Goal: Communication & Community: Answer question/provide support

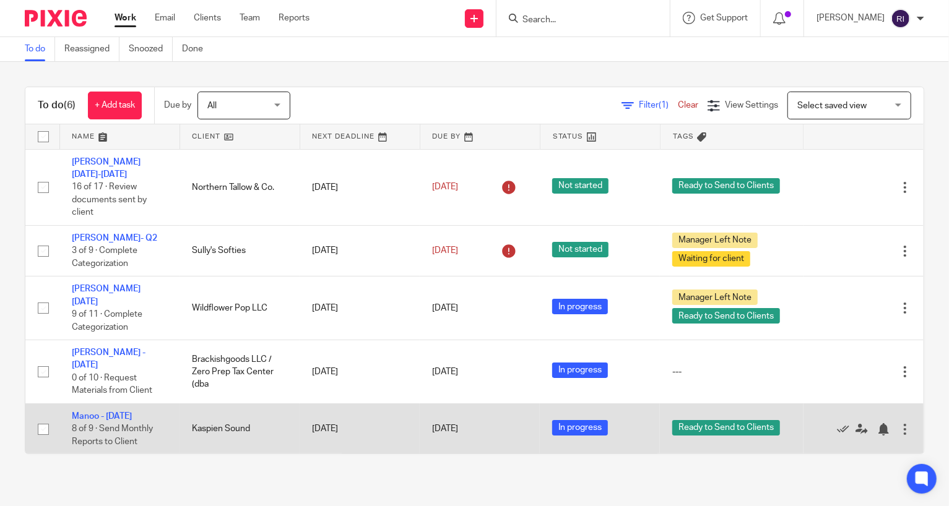
scroll to position [27, 0]
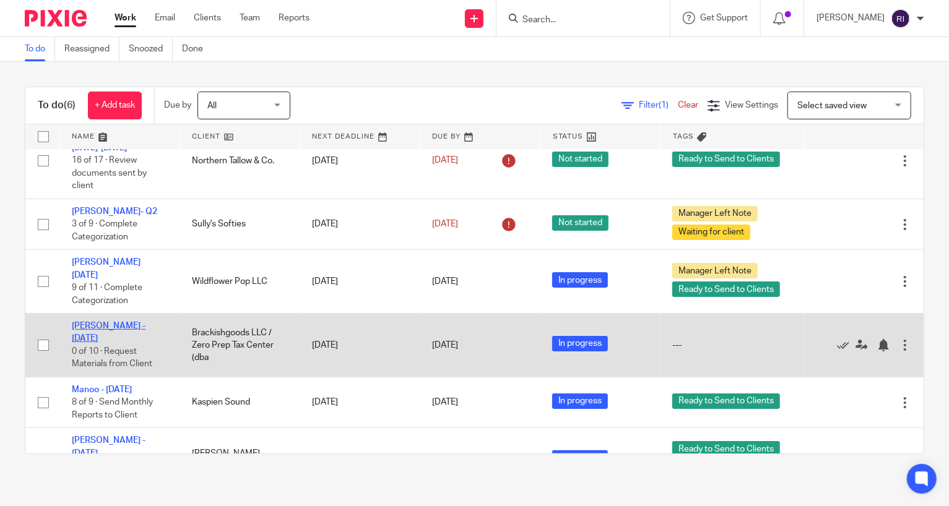
click at [93, 322] on link "[PERSON_NAME] - [DATE]" at bounding box center [109, 332] width 74 height 21
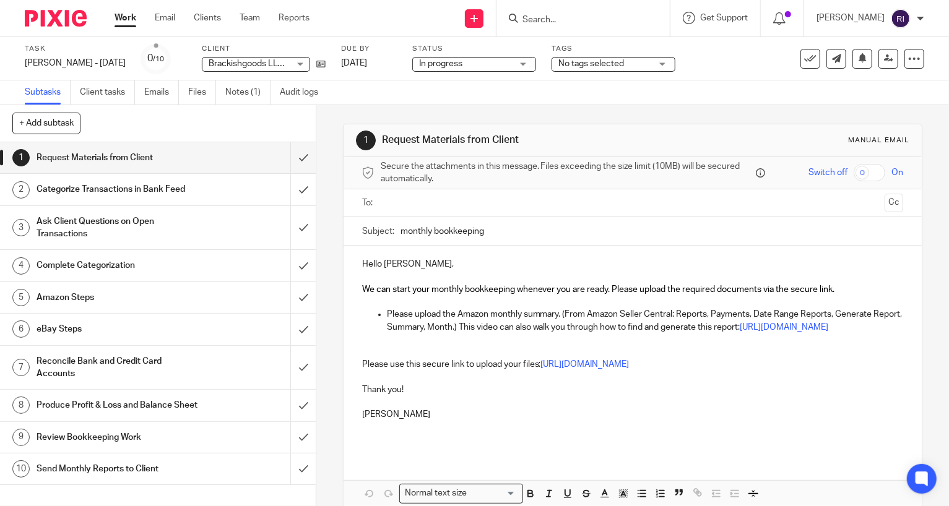
click at [427, 326] on p "Please upload the Amazon monthly summary. (From Amazon Seller Central: Reports,…" at bounding box center [645, 320] width 517 height 25
click at [474, 315] on p "Please upload the Amazon monthly summary. (From Amazon Seller Central: Reports,…" at bounding box center [645, 320] width 517 height 25
click at [488, 371] on p "Please use this secure link to upload your files: https://evergold-accounting.u…" at bounding box center [633, 364] width 542 height 12
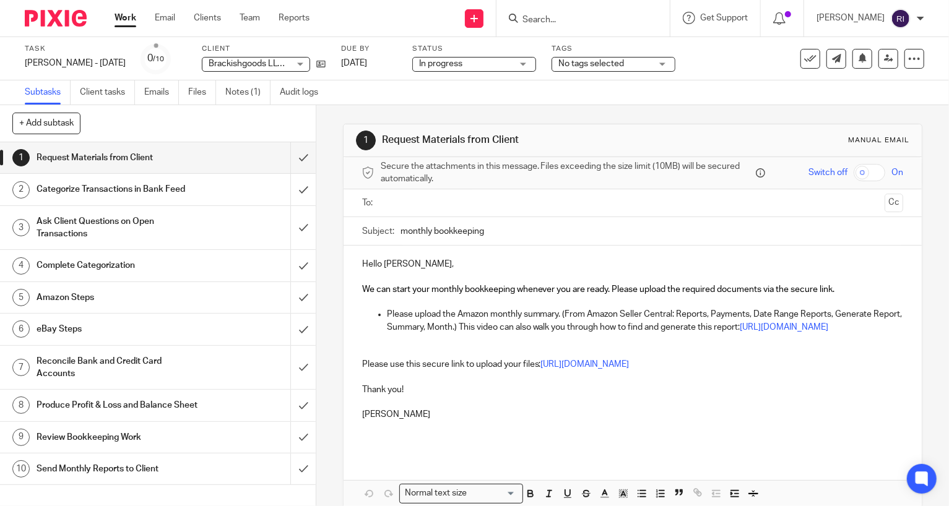
click at [488, 371] on p "Please use this secure link to upload your files: https://evergold-accounting.u…" at bounding box center [633, 364] width 542 height 12
click at [463, 409] on p at bounding box center [633, 402] width 542 height 12
click at [483, 285] on span "We can start your monthly bookkeeping whenever you are ready. Please upload the…" at bounding box center [598, 289] width 473 height 9
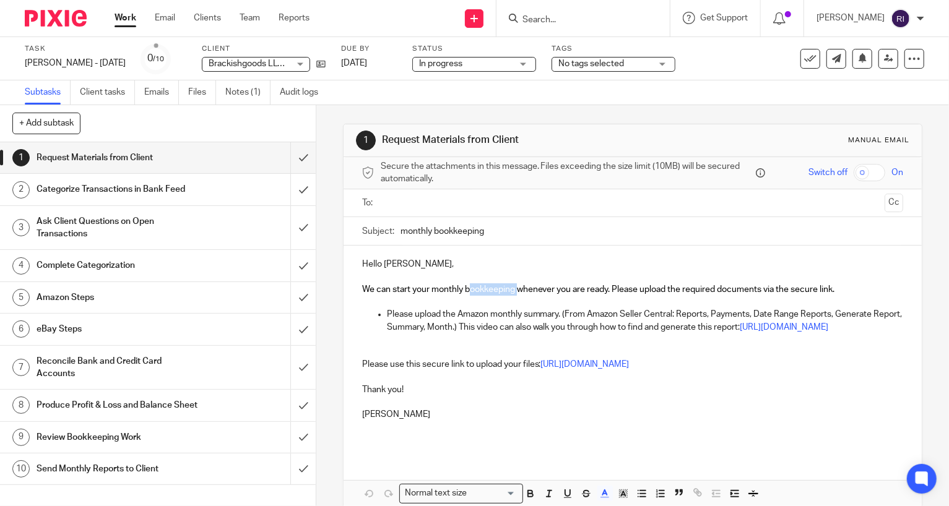
click at [483, 285] on span "We can start your monthly bookkeeping whenever you are ready. Please upload the…" at bounding box center [598, 289] width 473 height 9
click at [478, 16] on icon at bounding box center [473, 18] width 7 height 7
click at [495, 59] on link "Send new email" at bounding box center [497, 58] width 76 height 18
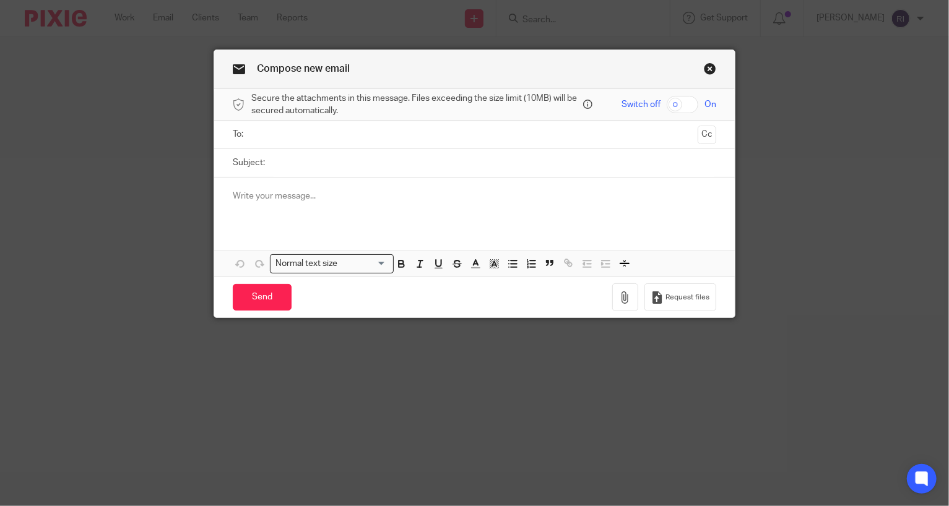
click at [713, 68] on link "Close this dialog window" at bounding box center [710, 71] width 12 height 17
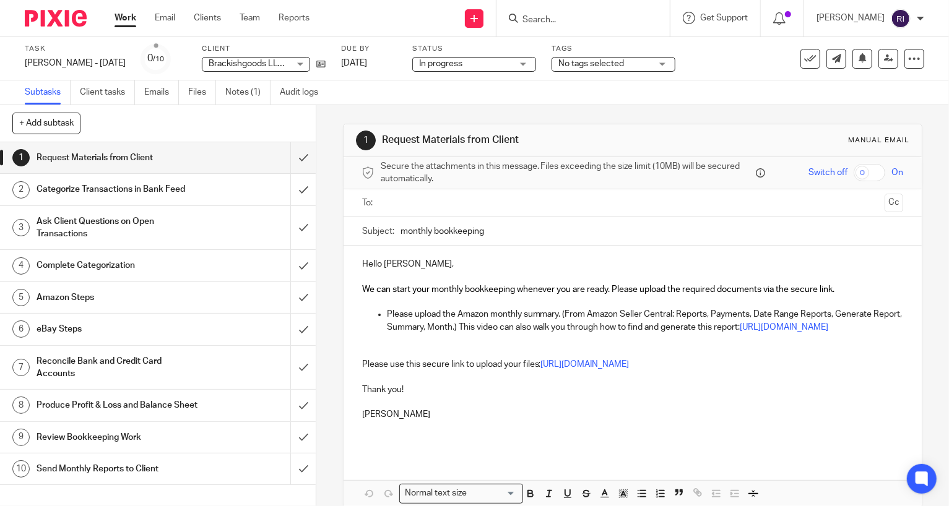
click at [414, 279] on p at bounding box center [633, 277] width 542 height 12
click at [115, 15] on link "Work" at bounding box center [126, 18] width 22 height 12
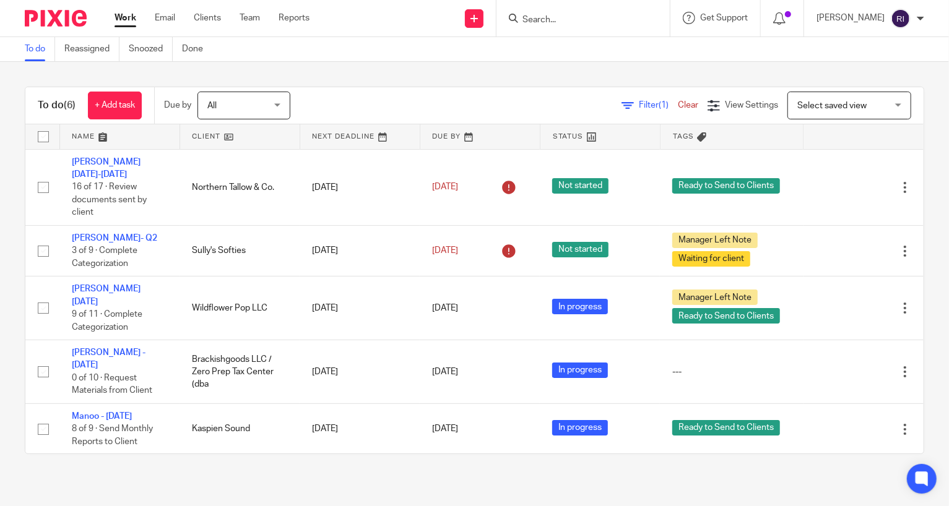
click at [478, 22] on icon at bounding box center [473, 18] width 7 height 7
click at [500, 72] on link "Create task" at bounding box center [497, 76] width 76 height 18
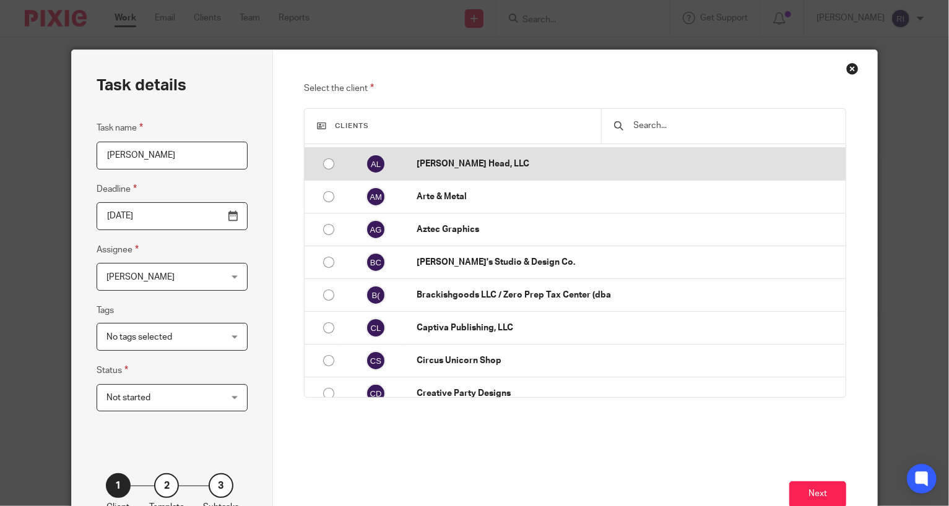
scroll to position [136, 0]
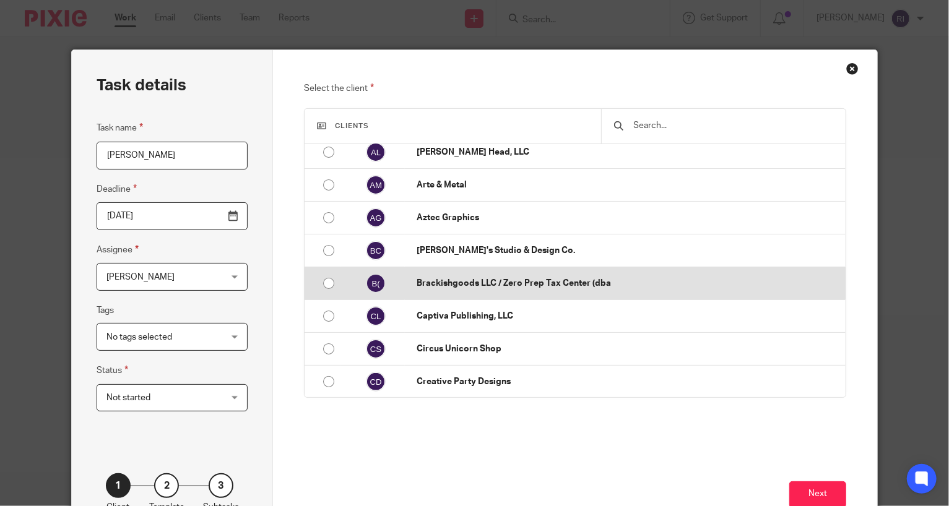
type input "[PERSON_NAME]"
click at [325, 282] on input "radio" at bounding box center [329, 284] width 24 height 24
radio input "false"
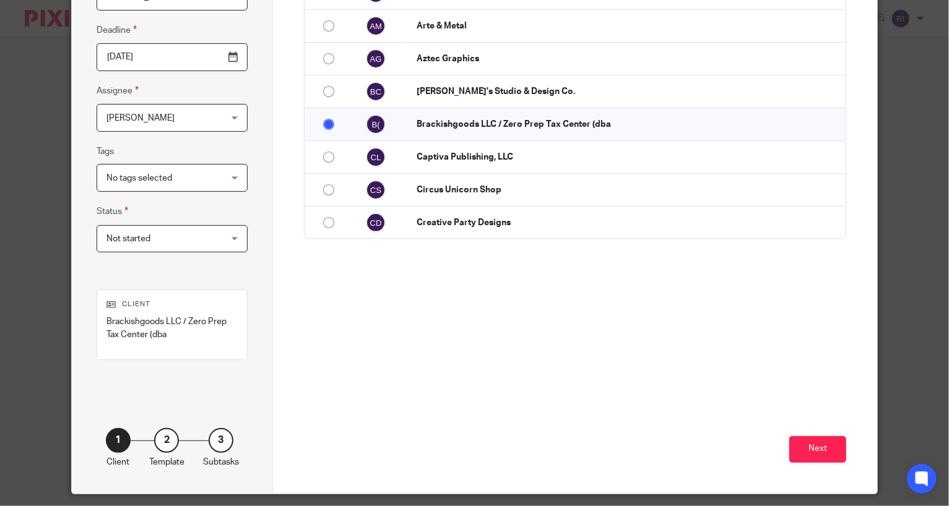
scroll to position [163, 0]
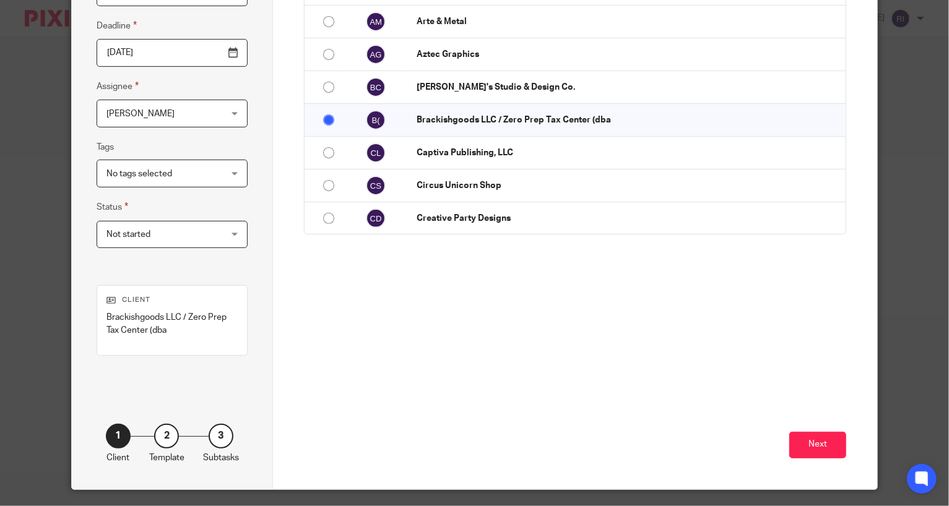
click at [200, 228] on span "Not started" at bounding box center [162, 235] width 113 height 26
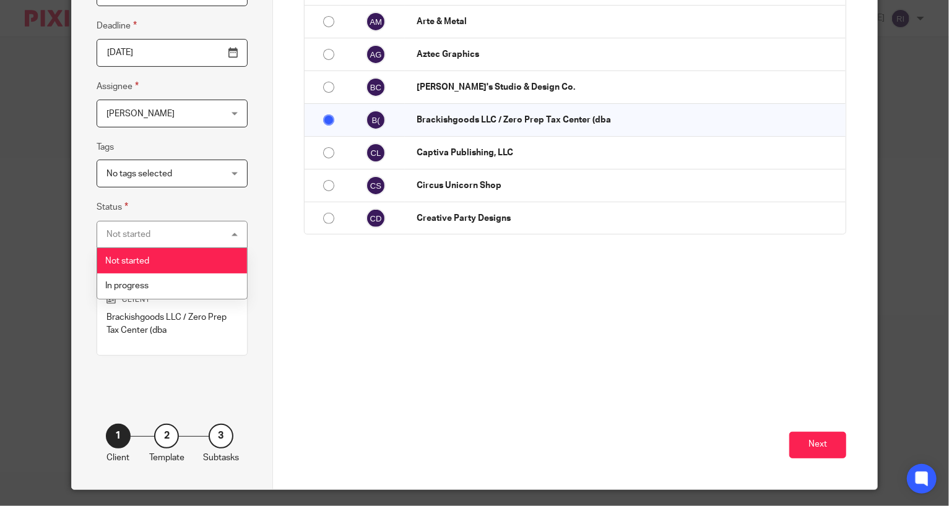
click at [369, 329] on div "Select the client Clients No client Adam Young All the Plant Babies Amy's Jewel…" at bounding box center [575, 129] width 542 height 422
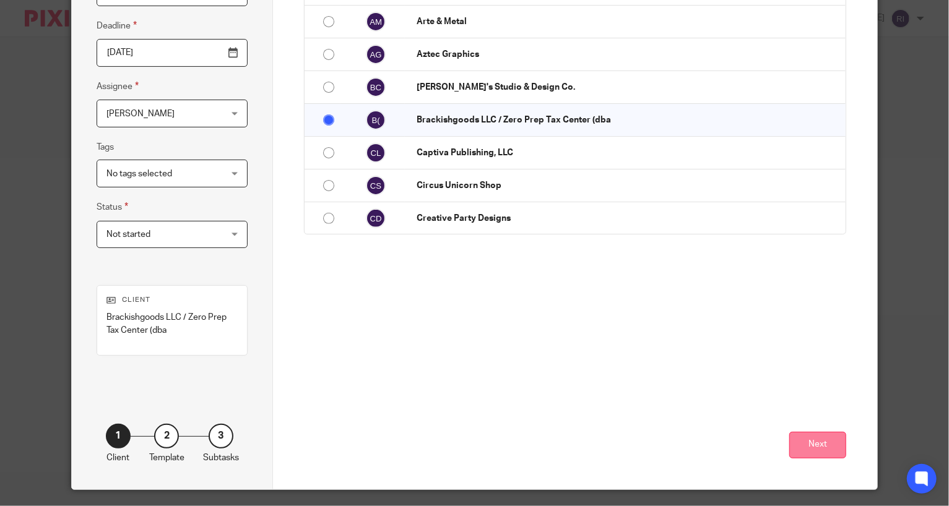
click at [828, 452] on button "Next" at bounding box center [817, 445] width 57 height 27
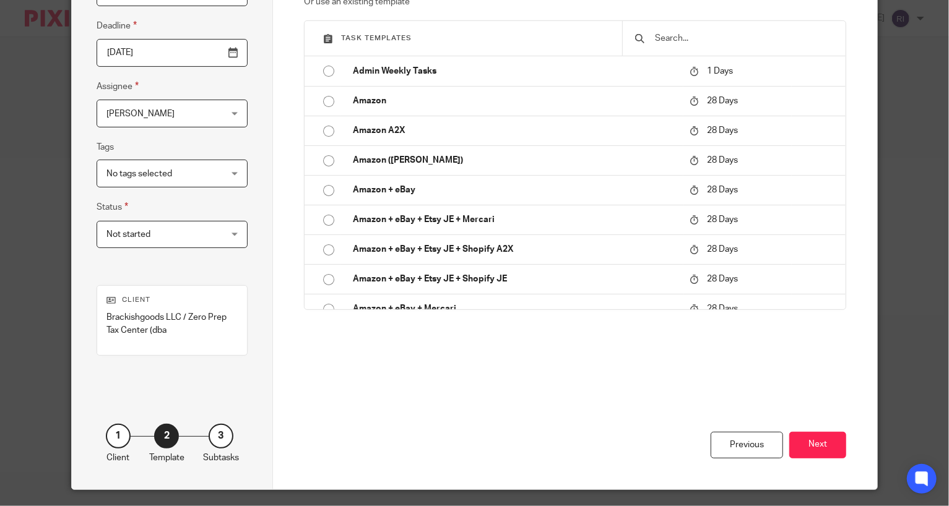
scroll to position [1, 0]
click at [675, 51] on div at bounding box center [733, 38] width 223 height 35
click at [679, 33] on input "text" at bounding box center [744, 39] width 180 height 14
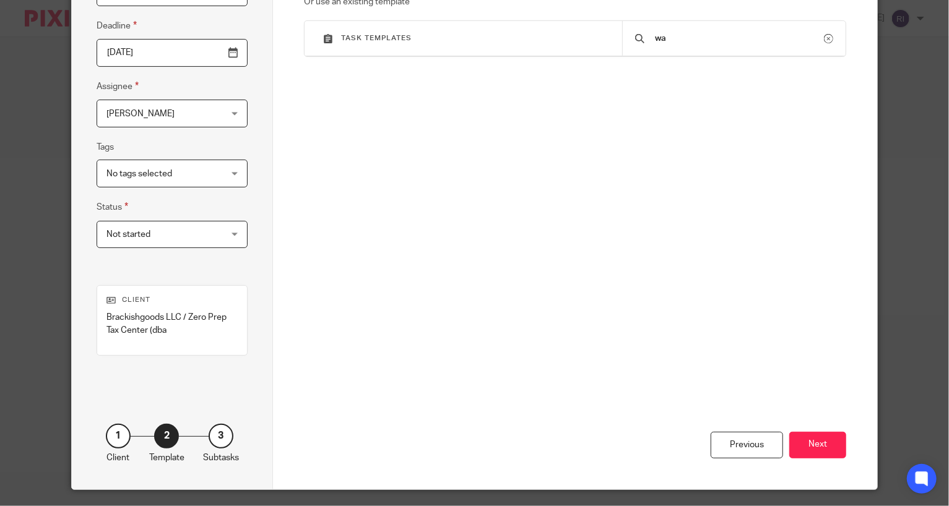
scroll to position [0, 0]
type input "w"
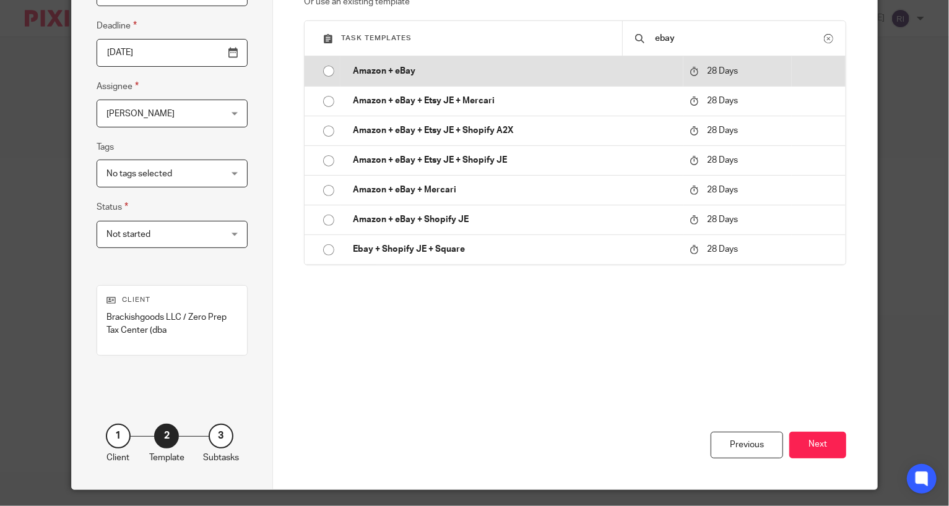
type input "ebay"
click at [325, 69] on input "radio" at bounding box center [329, 71] width 24 height 24
type input "2025-09-16"
checkbox input "false"
radio input "false"
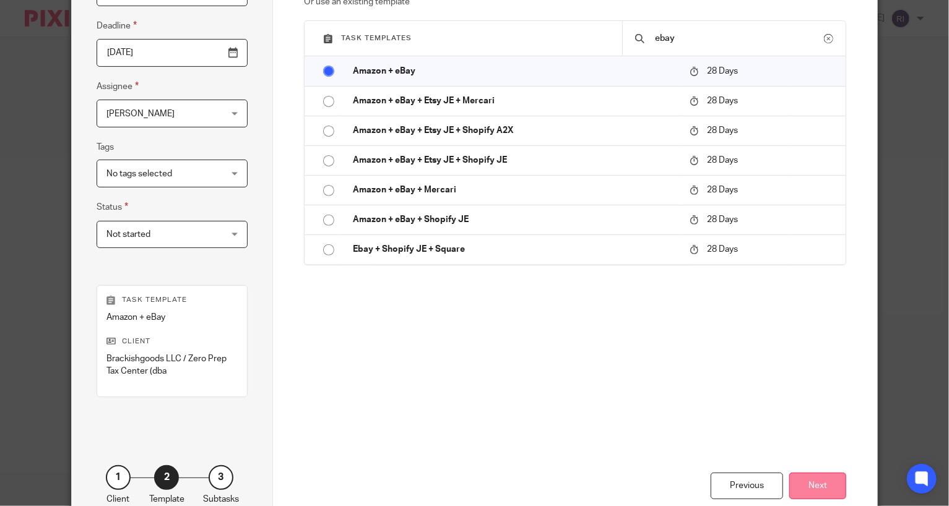
click at [815, 490] on button "Next" at bounding box center [817, 486] width 57 height 27
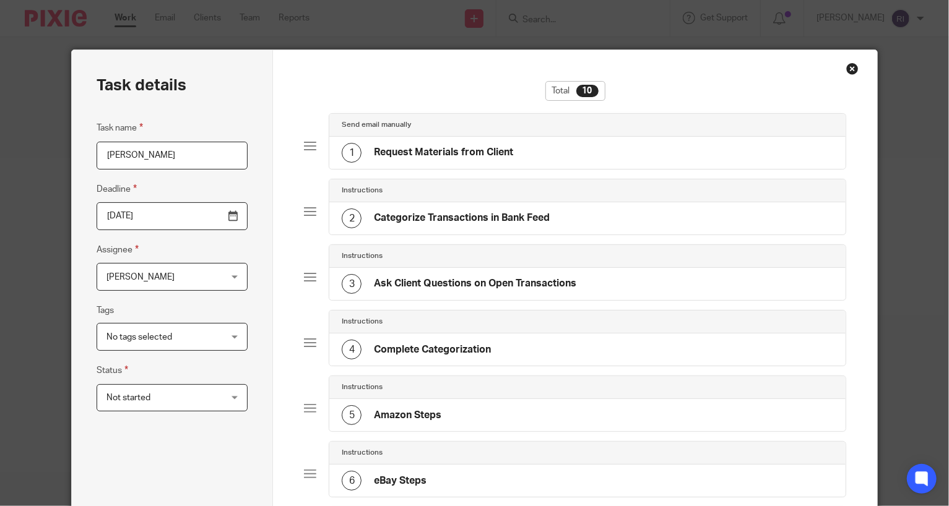
click at [472, 160] on div "1 Request Materials from Client" at bounding box center [427, 153] width 171 height 20
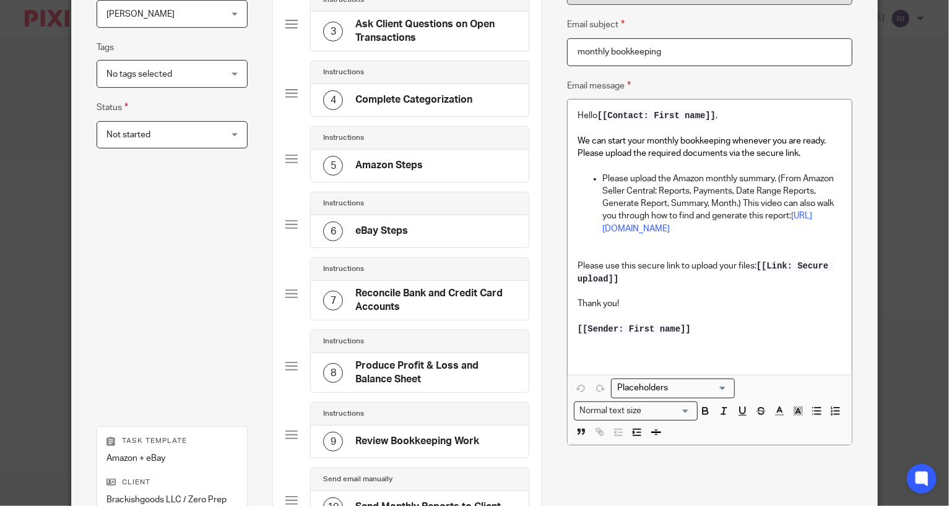
scroll to position [269, 0]
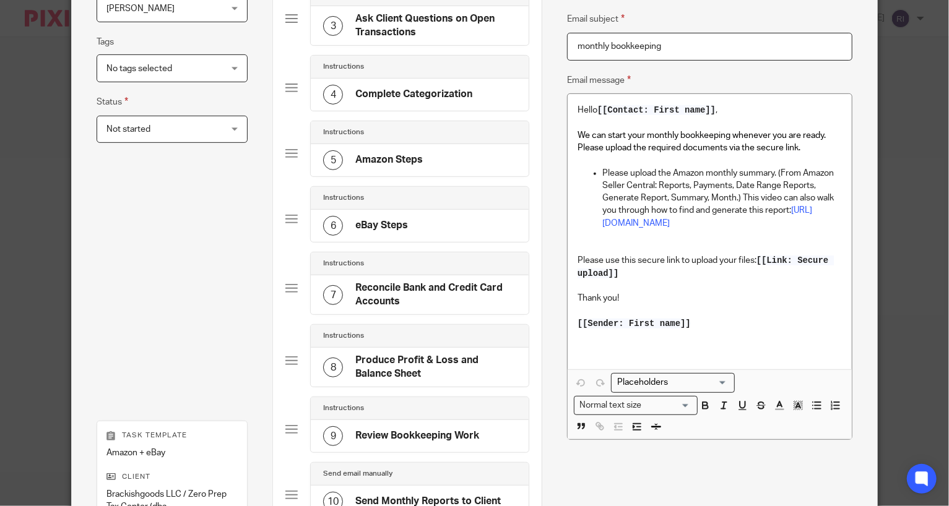
click at [693, 279] on p "Please use this secure link to upload your files: [[Link: Secure upload]]" at bounding box center [710, 266] width 264 height 25
click at [698, 254] on p at bounding box center [710, 248] width 264 height 12
click at [739, 183] on p "Please upload the Amazon monthly summary. (From Amazon Seller Central: Reports,…" at bounding box center [722, 198] width 240 height 63
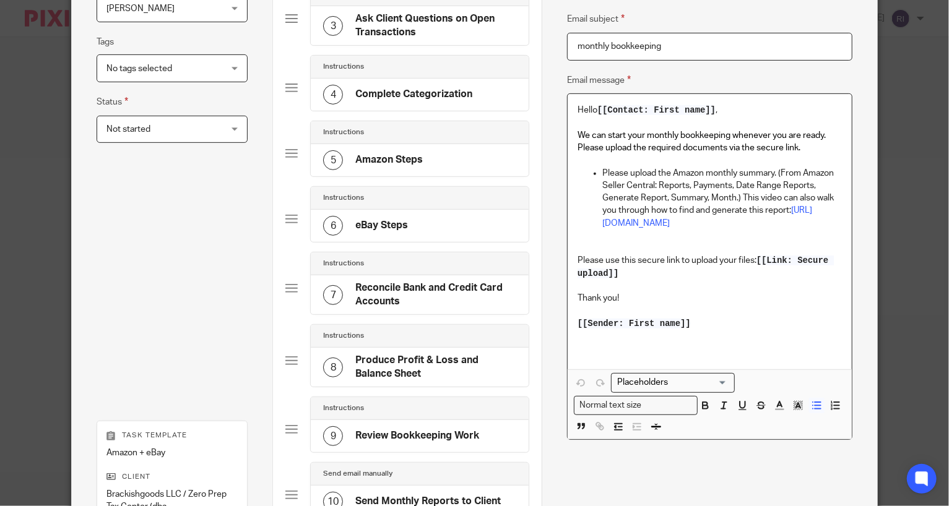
click at [739, 183] on p "Please upload the Amazon monthly summary. (From Amazon Seller Central: Reports,…" at bounding box center [722, 198] width 240 height 63
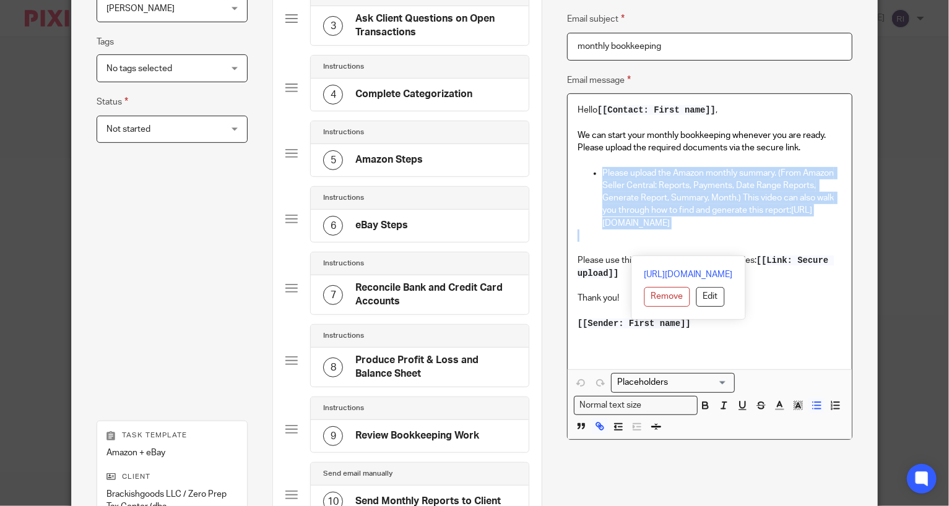
click at [739, 183] on p "Please upload the Amazon monthly summary. (From Amazon Seller Central: Reports,…" at bounding box center [722, 198] width 240 height 63
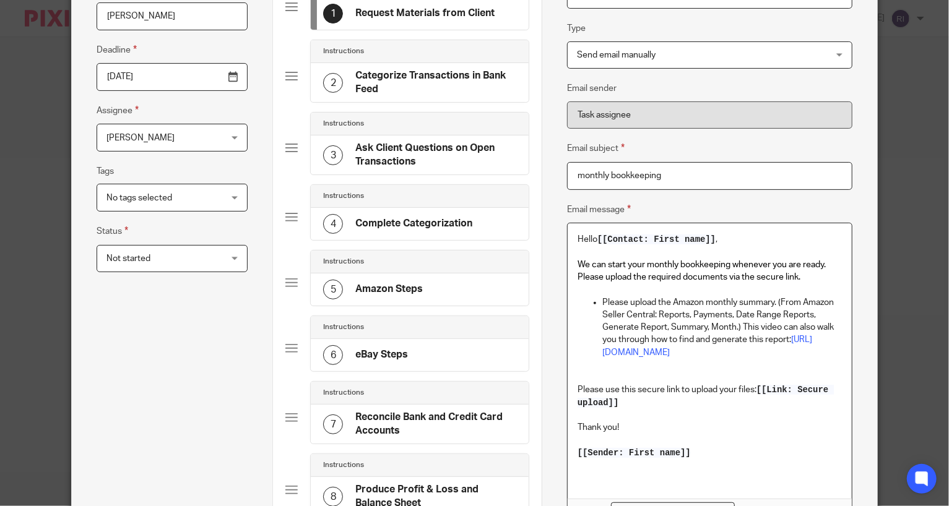
scroll to position [0, 0]
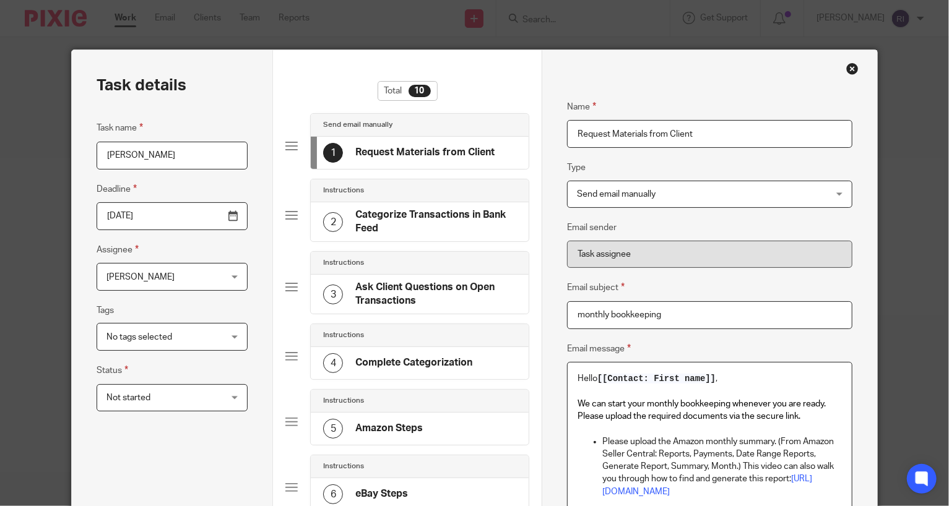
click at [847, 64] on div "Close this dialog window" at bounding box center [852, 69] width 12 height 12
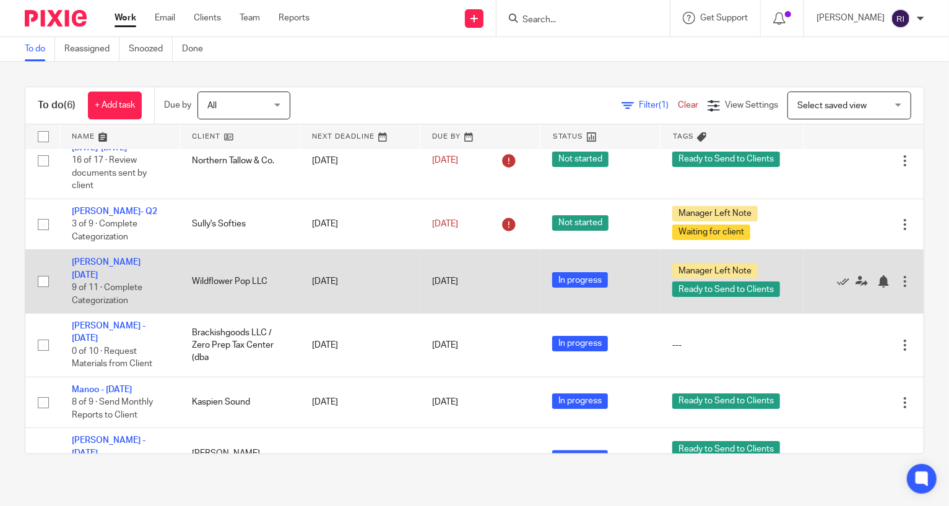
scroll to position [25, 0]
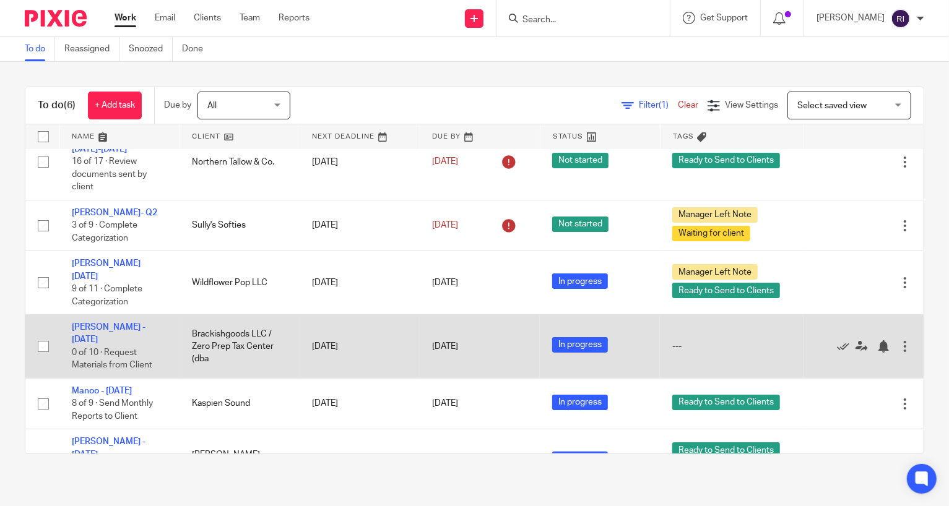
click at [903, 340] on div at bounding box center [905, 346] width 12 height 12
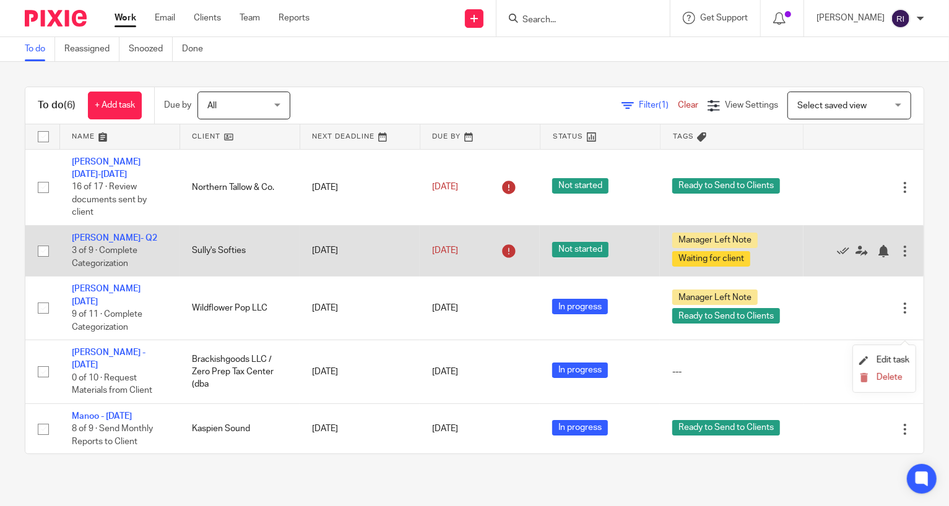
scroll to position [27, 0]
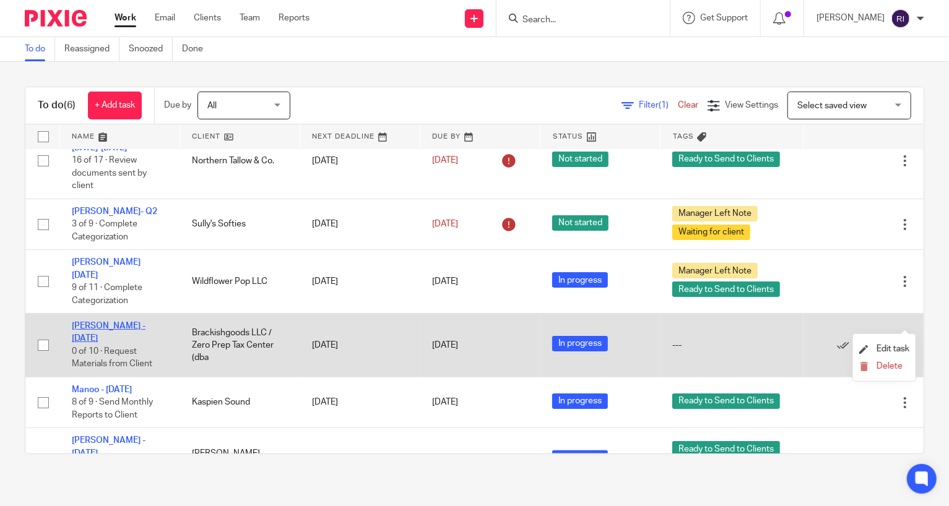
click at [122, 322] on link "[PERSON_NAME] - [DATE]" at bounding box center [109, 332] width 74 height 21
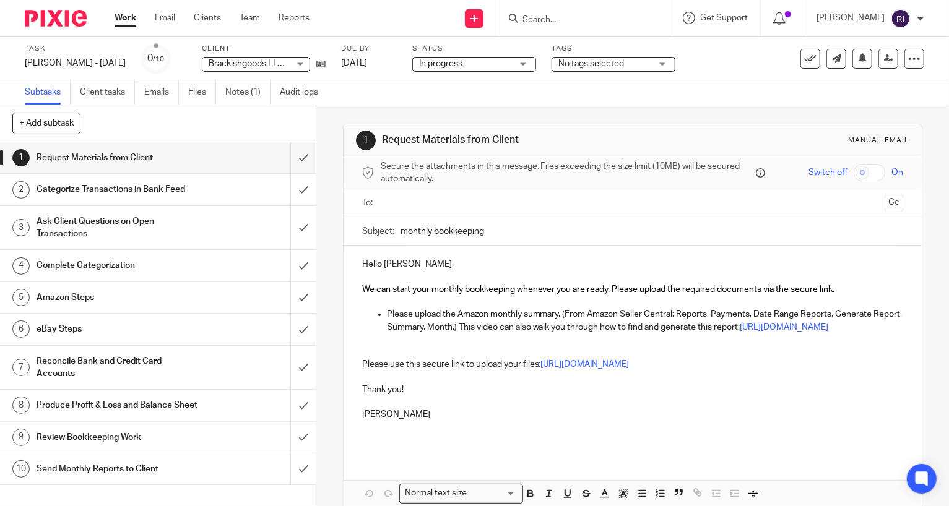
click at [492, 288] on span "We can start your monthly bookkeeping whenever you are ready. Please upload the…" at bounding box center [598, 289] width 473 height 9
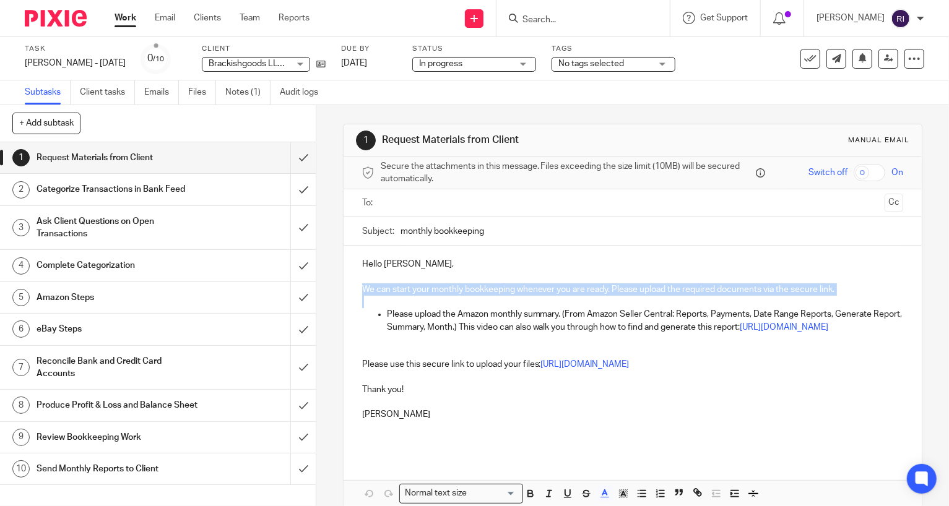
click at [492, 288] on span "We can start your monthly bookkeeping whenever you are ready. Please upload the…" at bounding box center [598, 289] width 473 height 9
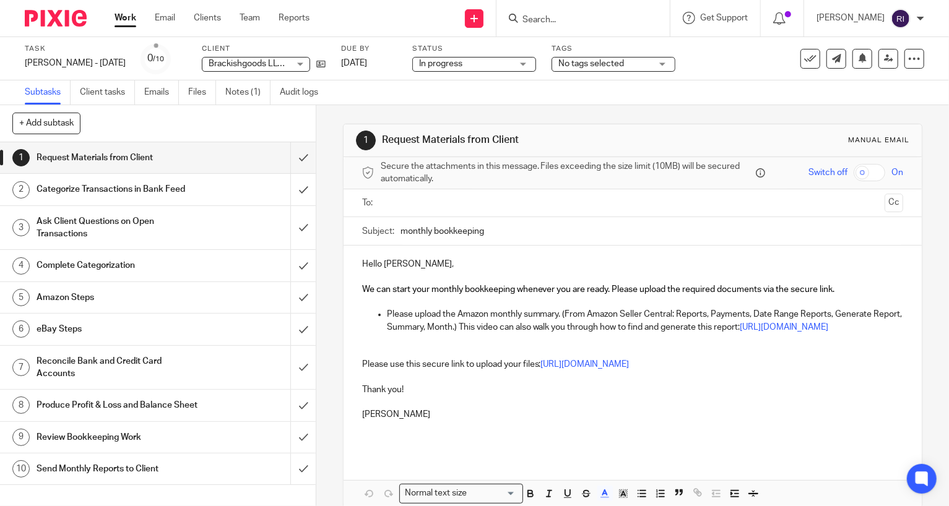
click at [481, 198] on input "text" at bounding box center [632, 203] width 495 height 14
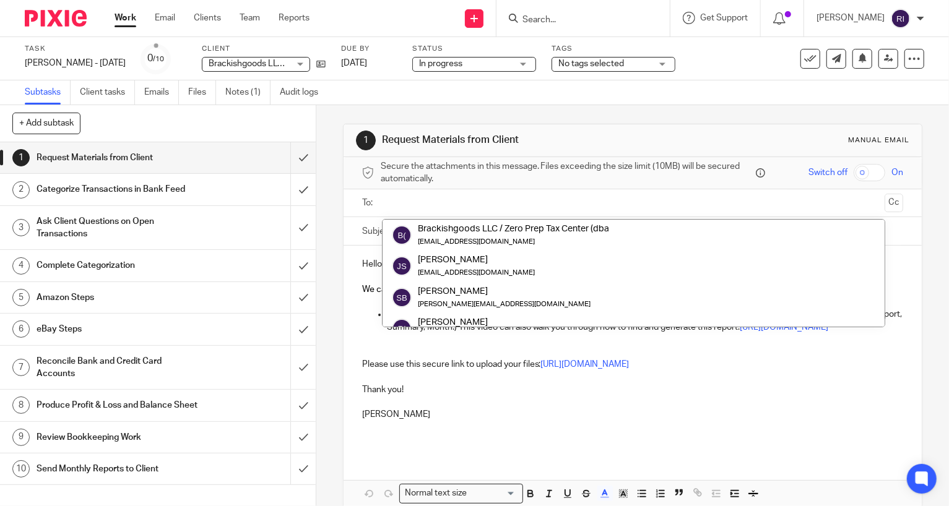
type input "j"
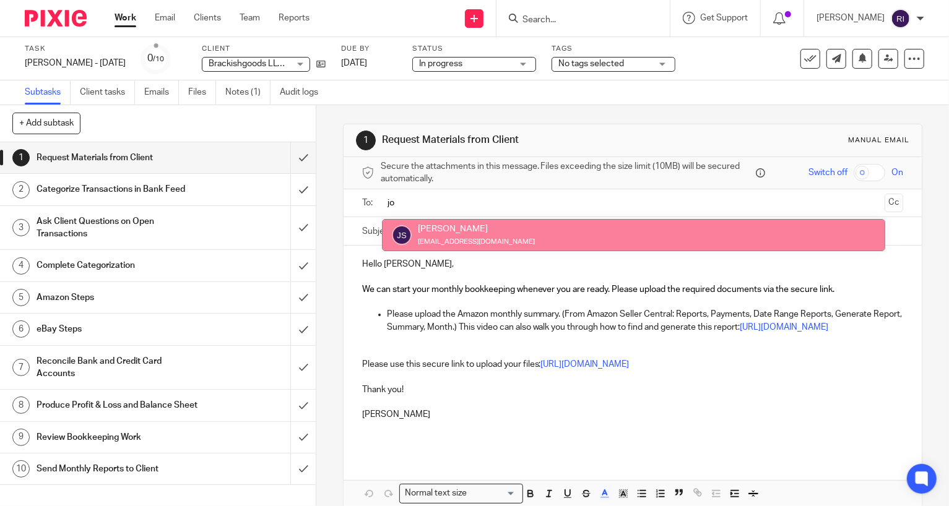
type input "jo"
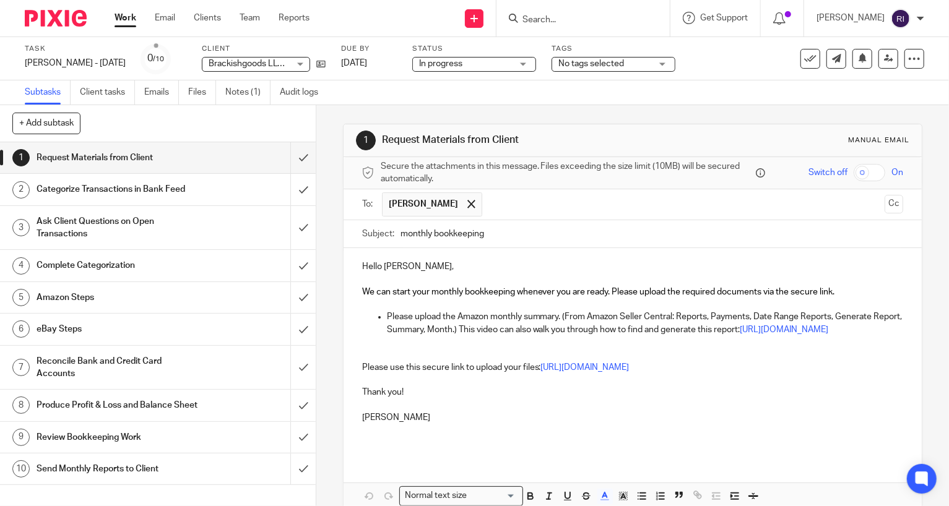
click at [514, 276] on p at bounding box center [633, 280] width 542 height 12
click at [474, 361] on p at bounding box center [633, 355] width 542 height 12
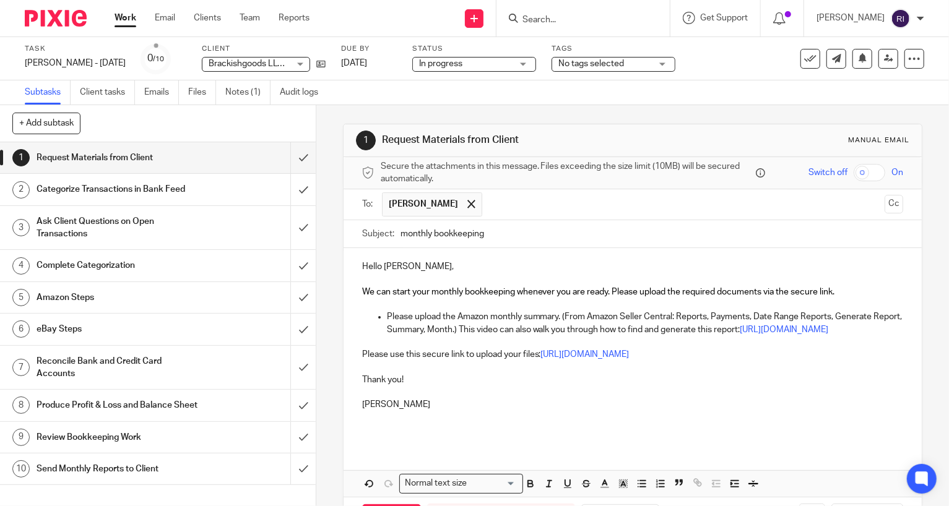
click at [427, 266] on p "Hello Joel," at bounding box center [633, 267] width 542 height 12
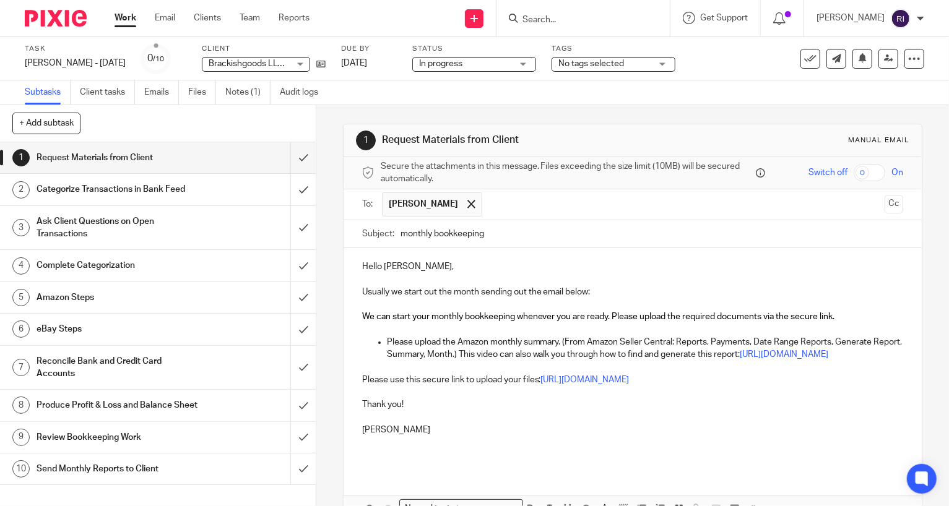
click at [377, 399] on p at bounding box center [633, 392] width 542 height 12
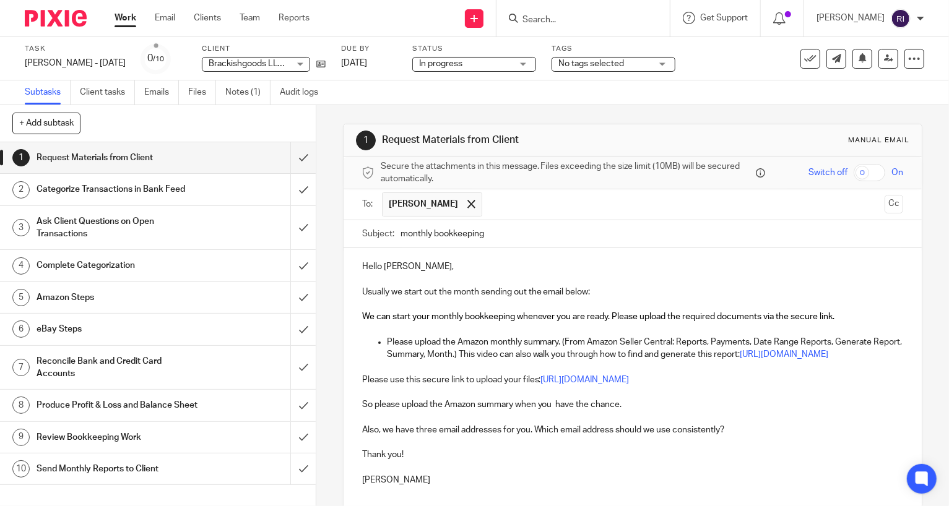
click at [416, 199] on span "Joel Smith" at bounding box center [423, 204] width 69 height 12
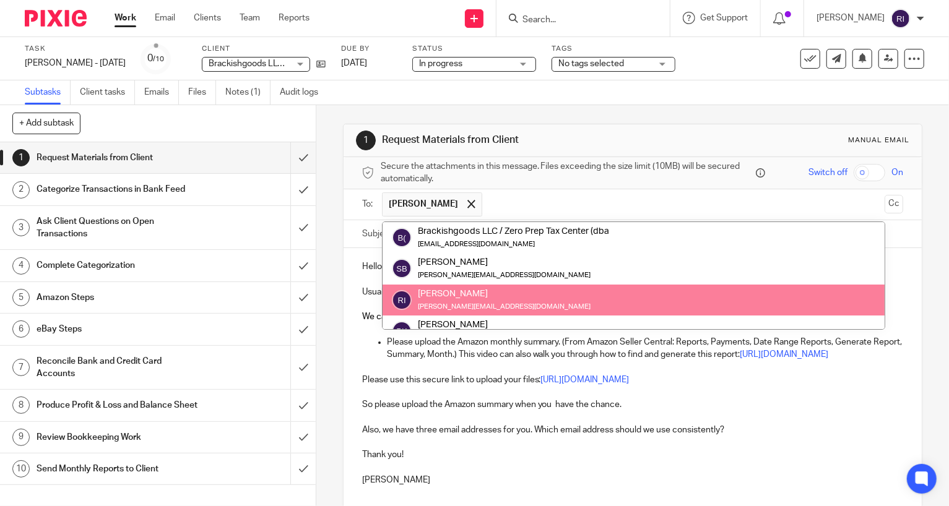
scroll to position [63, 0]
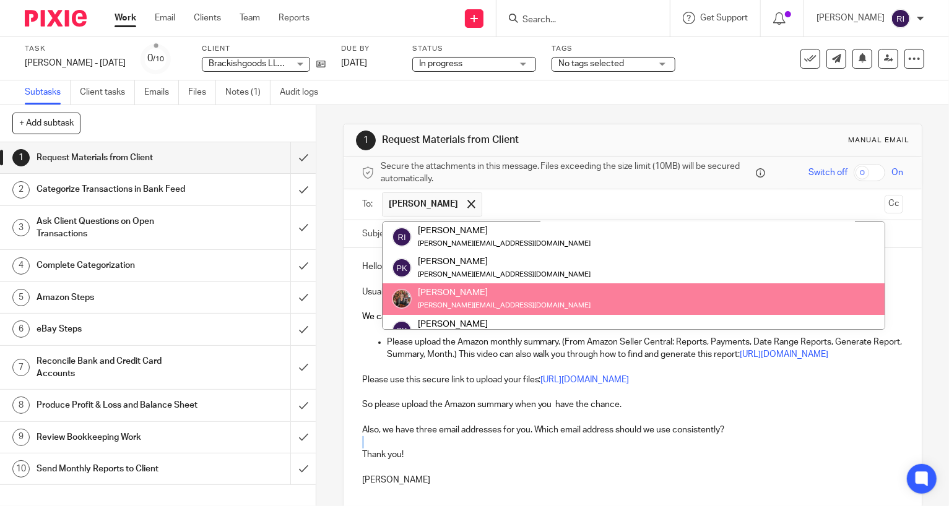
click at [752, 424] on p at bounding box center [633, 418] width 542 height 12
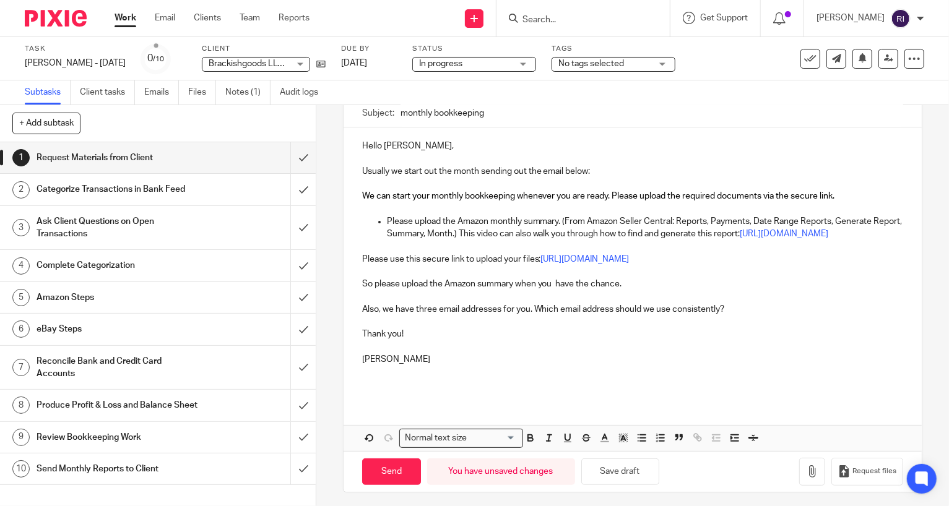
scroll to position [121, 0]
click at [466, 340] on p "Thank you!" at bounding box center [633, 333] width 542 height 12
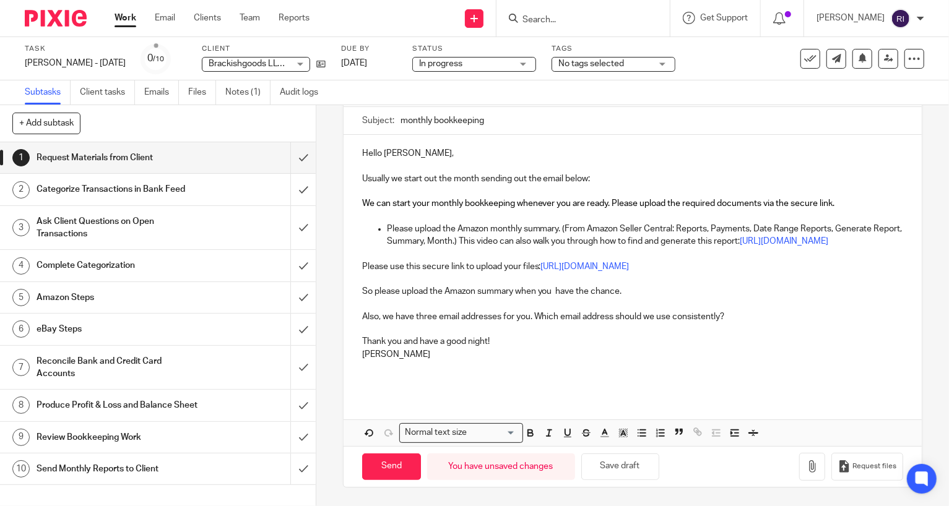
click at [764, 318] on p "Also, we have three email addresses for you. Which email address should we use …" at bounding box center [633, 317] width 542 height 12
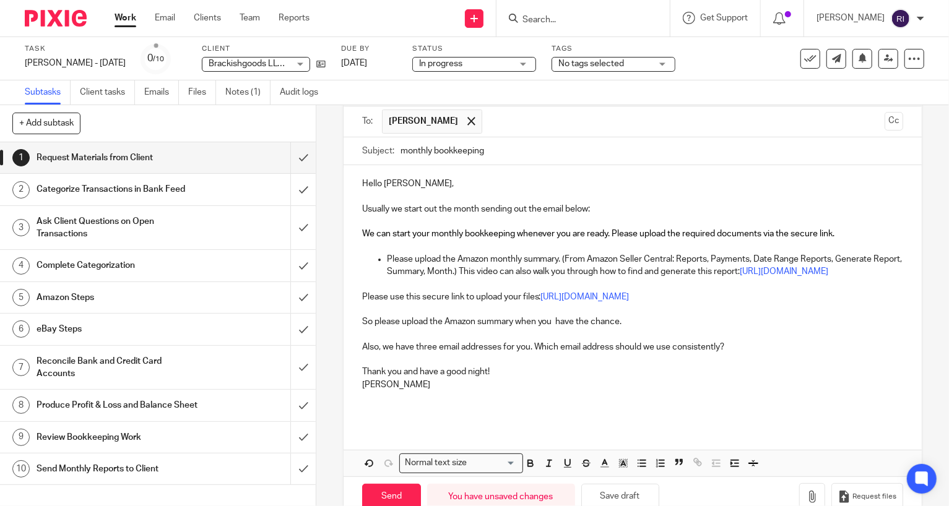
scroll to position [84, 0]
click at [417, 327] on p "So please upload the Amazon summary when you have the chance." at bounding box center [633, 320] width 542 height 12
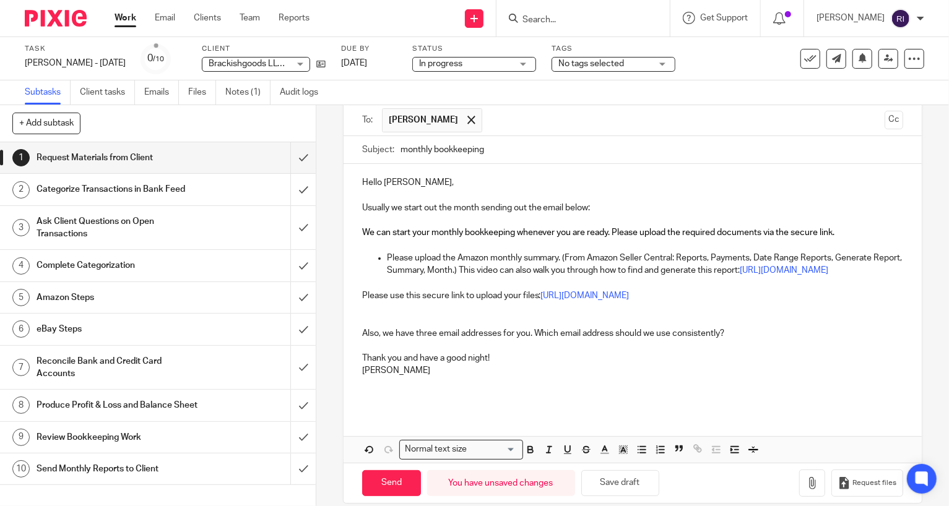
click at [363, 228] on span "We can start your monthly bookkeeping whenever you are ready. Please upload the…" at bounding box center [598, 232] width 473 height 9
click at [391, 212] on p "Usually we start out the month sending out the email below:" at bounding box center [633, 208] width 542 height 12
click at [362, 233] on span "We can start your monthly bookkeeping whenever you are ready. Please upload the…" at bounding box center [598, 232] width 473 height 9
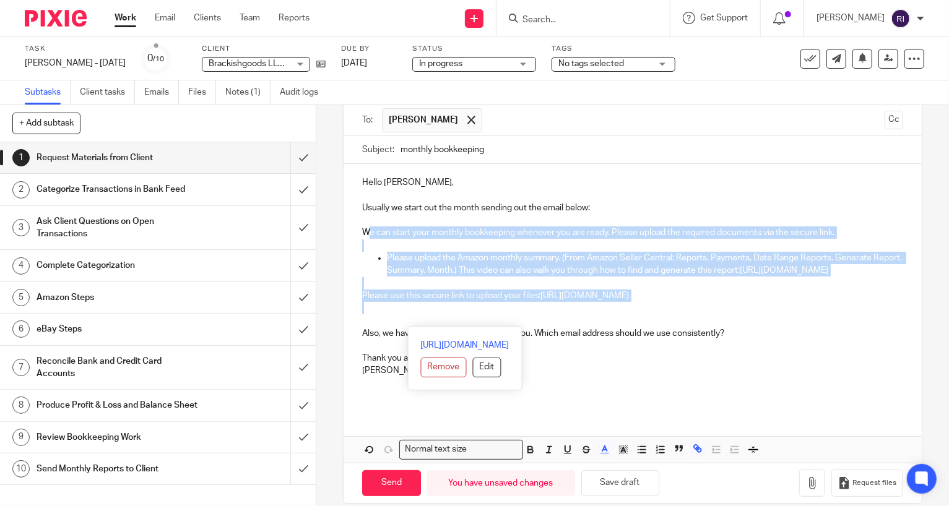
drag, startPoint x: 363, startPoint y: 233, endPoint x: 405, endPoint y: 323, distance: 99.7
click at [405, 323] on div "Hello Joel, Usually we start out the month sending out the email below: We can …" at bounding box center [633, 288] width 579 height 248
click at [580, 186] on p "Hello Joel," at bounding box center [633, 182] width 542 height 12
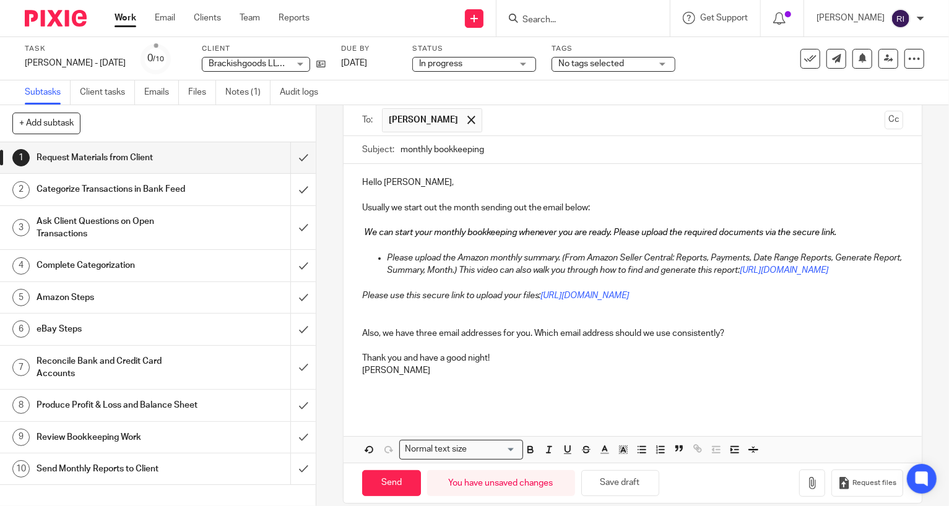
click at [376, 208] on p "Usually we start out the month sending out the email below:" at bounding box center [633, 208] width 542 height 12
click at [431, 199] on p at bounding box center [633, 195] width 542 height 12
drag, startPoint x: 453, startPoint y: 209, endPoint x: 330, endPoint y: 210, distance: 123.2
click at [329, 210] on div "1 Request Materials from Client Manual email Secure the attachments in this mes…" at bounding box center [632, 305] width 633 height 401
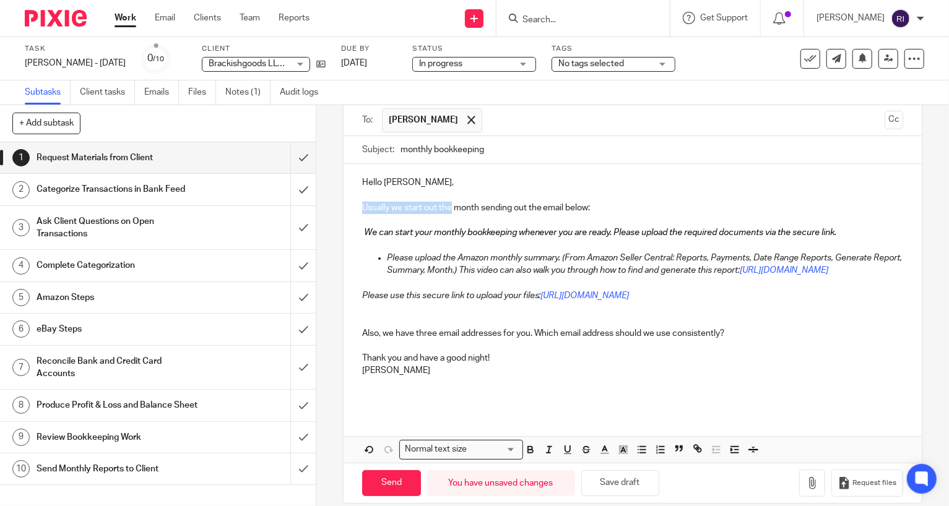
click at [605, 199] on p at bounding box center [633, 195] width 542 height 12
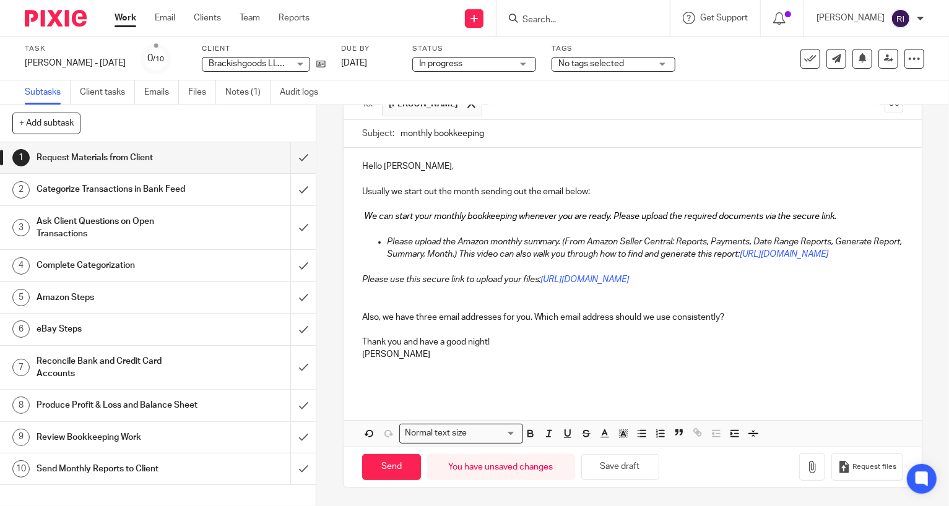
click at [503, 326] on p at bounding box center [633, 330] width 542 height 12
click at [454, 316] on p "Also, we have three email addresses for you. Which email address should we use …" at bounding box center [633, 317] width 542 height 12
click at [381, 317] on p "Also, we have three email addresses for you. Which email address should we use …" at bounding box center [633, 317] width 542 height 12
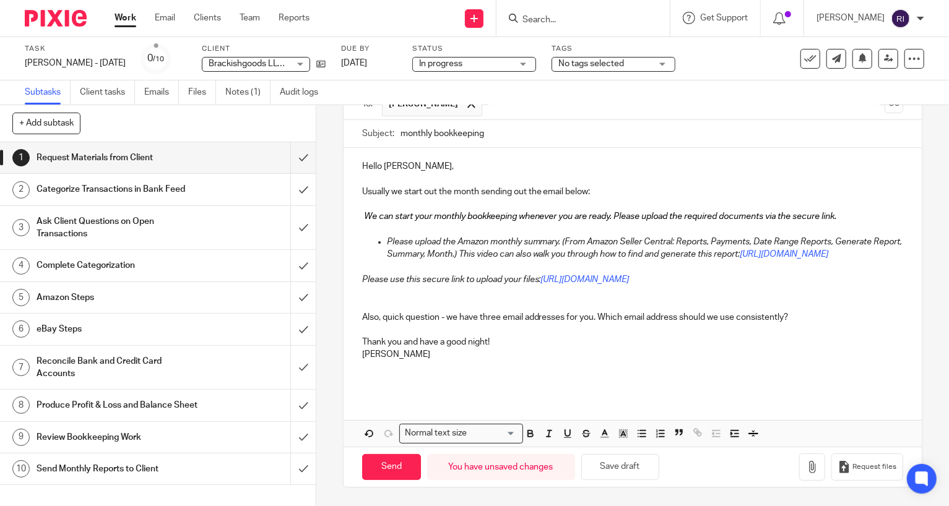
click at [546, 345] on p "Thank you and have a good night!" at bounding box center [633, 342] width 542 height 12
click at [504, 316] on p "Also, quick question - we have three email addresses for you. Which email addre…" at bounding box center [633, 317] width 542 height 12
click at [551, 344] on p "Thank you and have a good night!" at bounding box center [633, 342] width 542 height 12
click at [390, 469] on input "Send" at bounding box center [391, 467] width 59 height 27
type input "Sent"
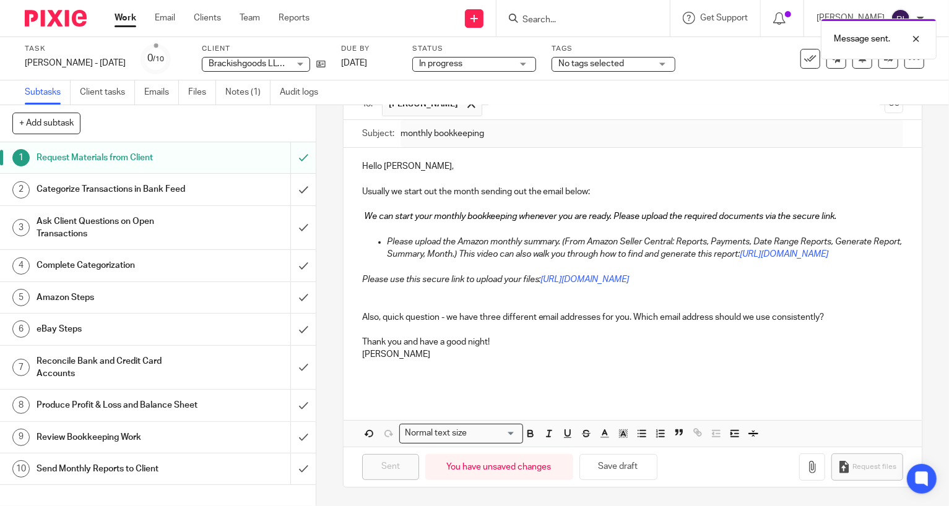
click at [222, 184] on div "Categorize Transactions in Bank Feed" at bounding box center [157, 189] width 241 height 19
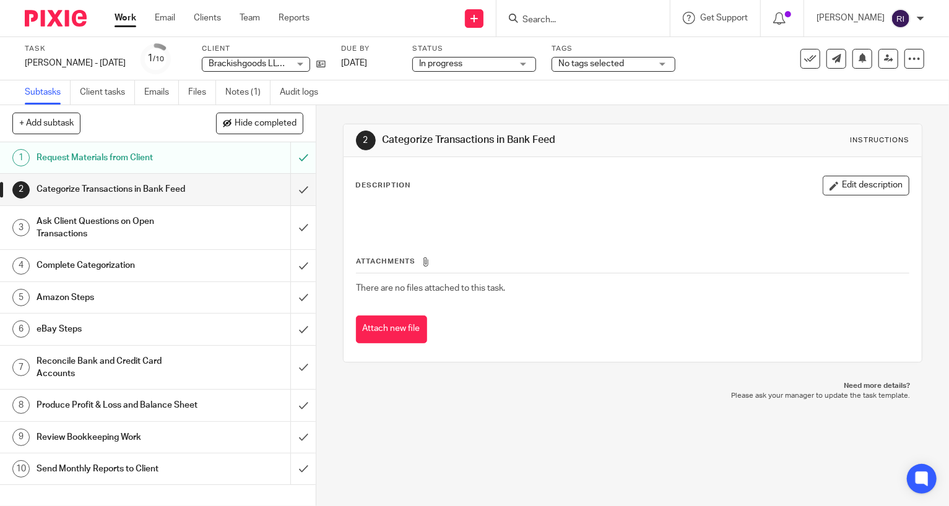
click at [137, 17] on ul "Work Email Clients Team Reports" at bounding box center [222, 18] width 214 height 12
click at [126, 17] on link "Work" at bounding box center [126, 18] width 22 height 12
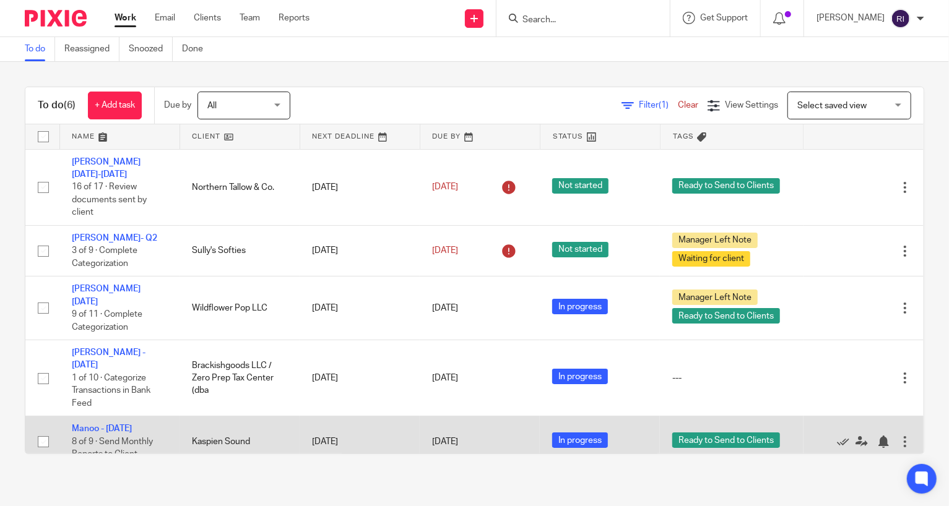
scroll to position [40, 0]
